Goal: Book appointment/travel/reservation

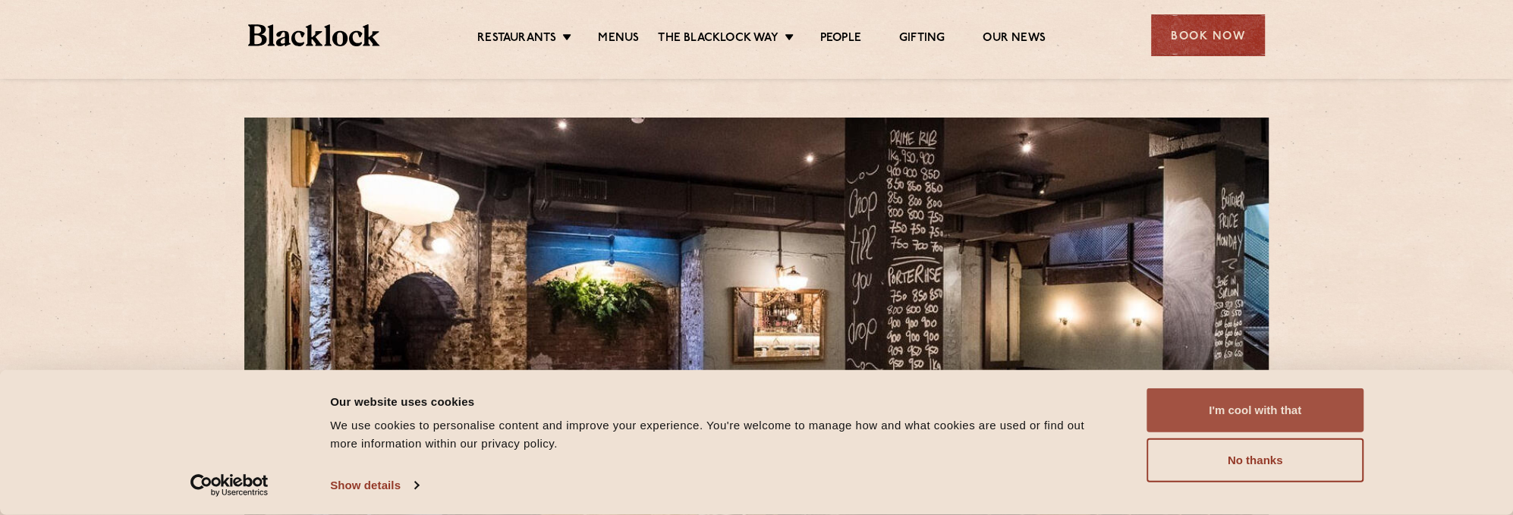
click at [1277, 413] on button "I'm cool with that" at bounding box center [1254, 410] width 217 height 44
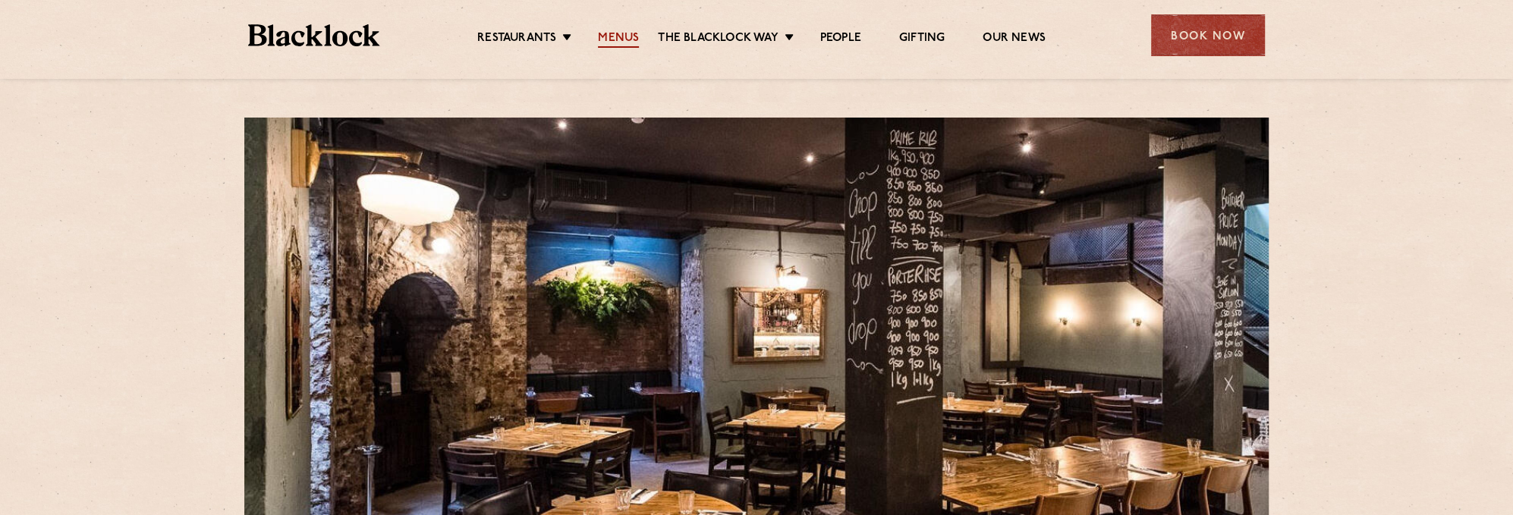
click at [618, 36] on link "Menus" at bounding box center [618, 39] width 41 height 17
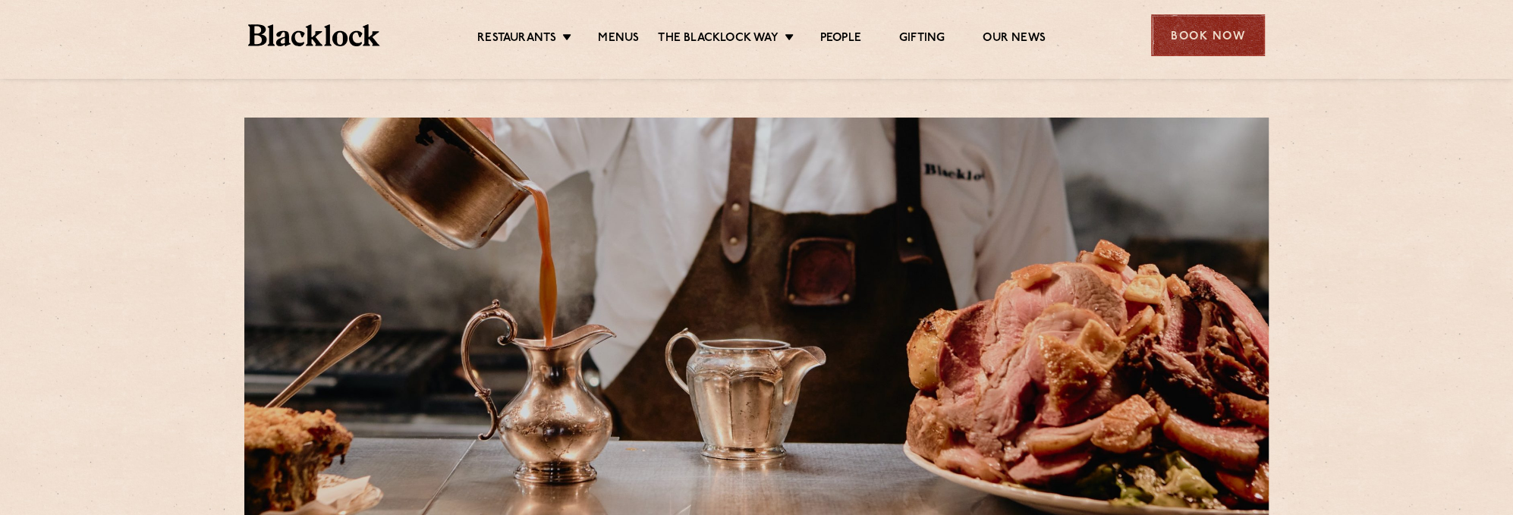
click at [1217, 39] on div "Book Now" at bounding box center [1208, 35] width 114 height 42
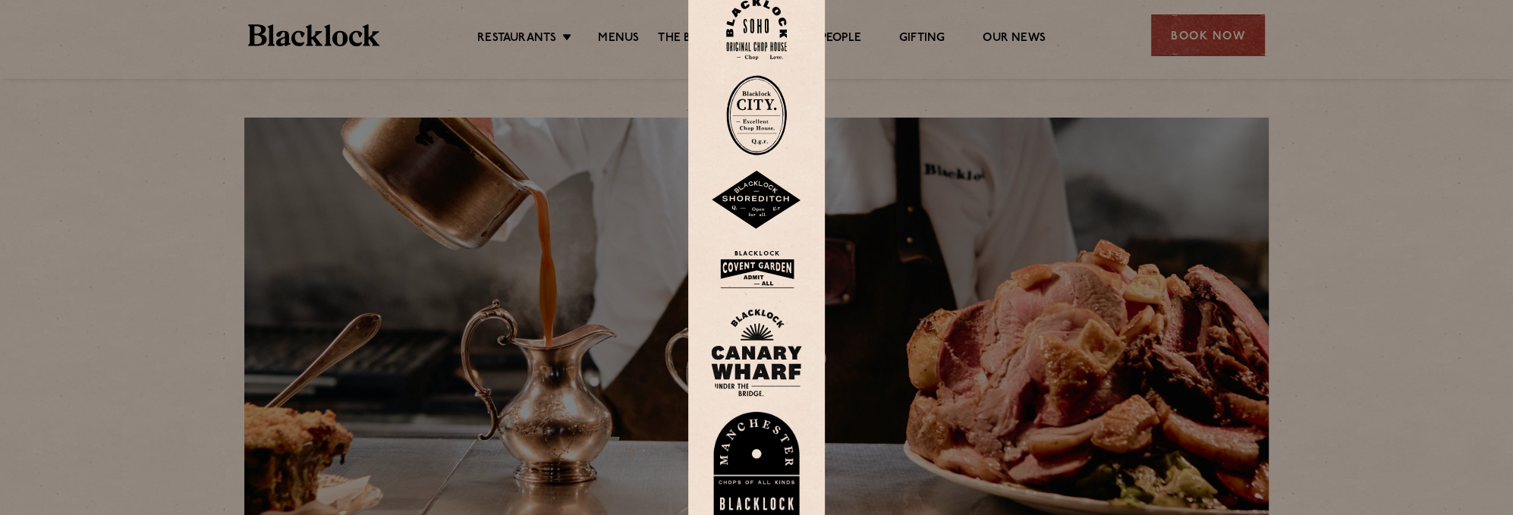
click at [759, 102] on img at bounding box center [756, 115] width 61 height 80
